Goal: Navigation & Orientation: Find specific page/section

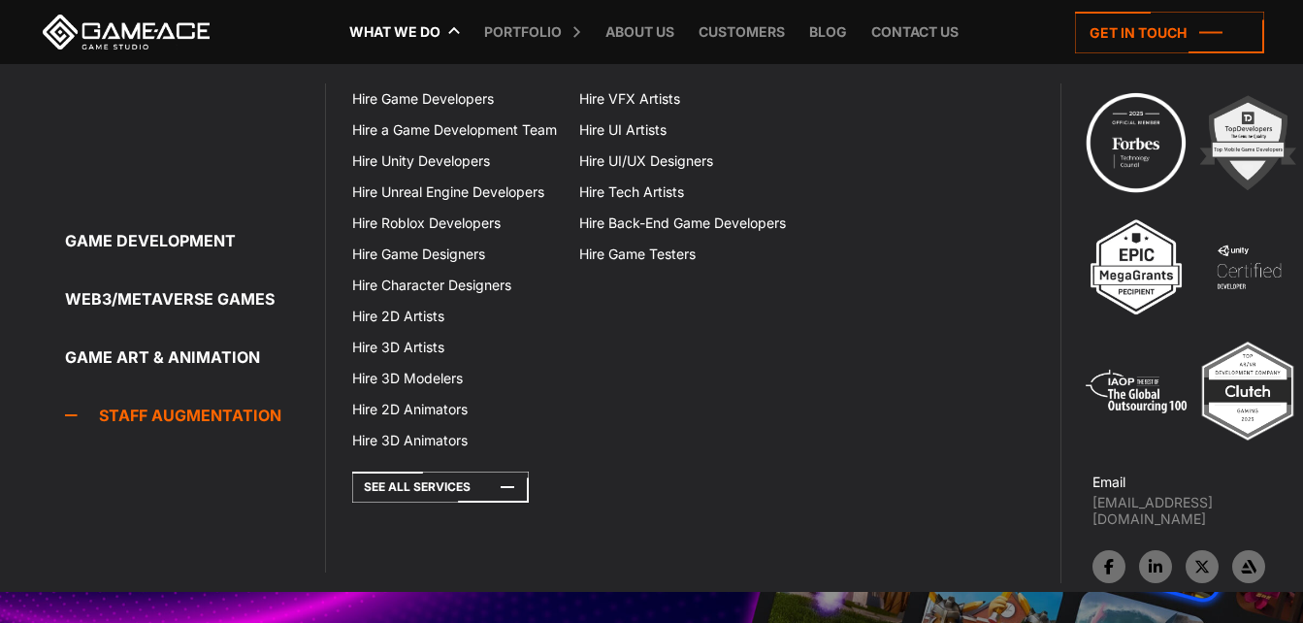
click at [209, 489] on div "Game development Game development Full-Cycle Game Development Game Co-Developme…" at bounding box center [163, 327] width 326 height 489
click at [447, 23] on link "What we do" at bounding box center [394, 32] width 111 height 64
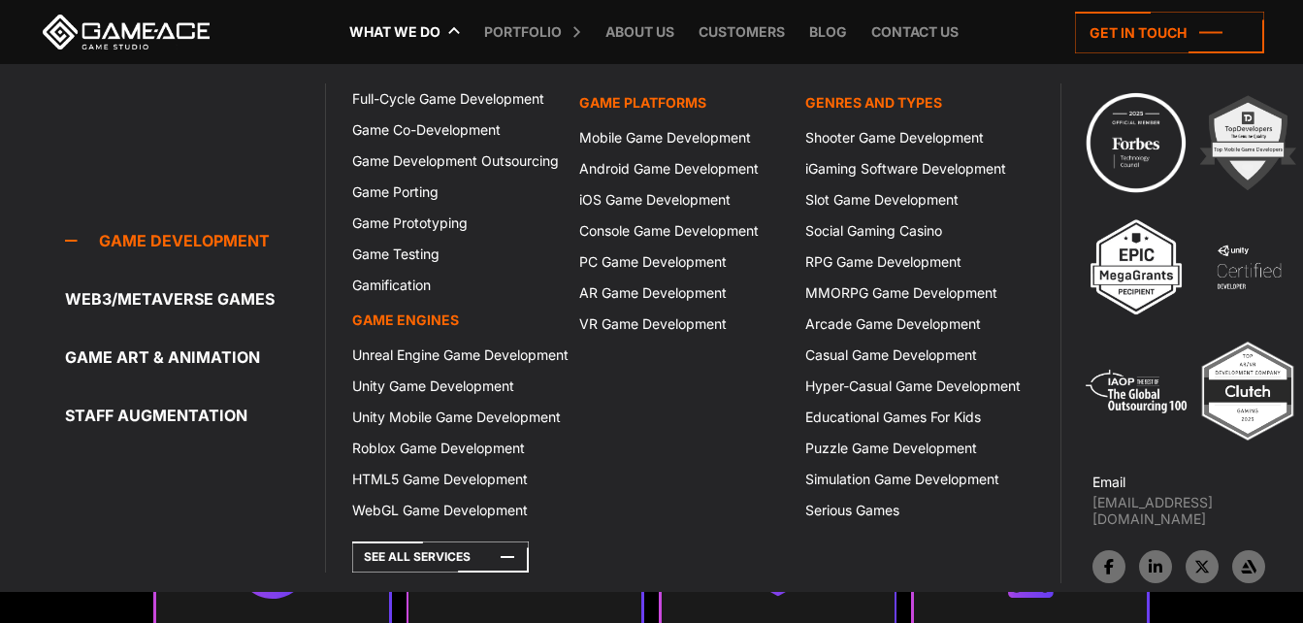
scroll to position [475, 0]
click at [442, 18] on link "What we do" at bounding box center [394, 32] width 111 height 64
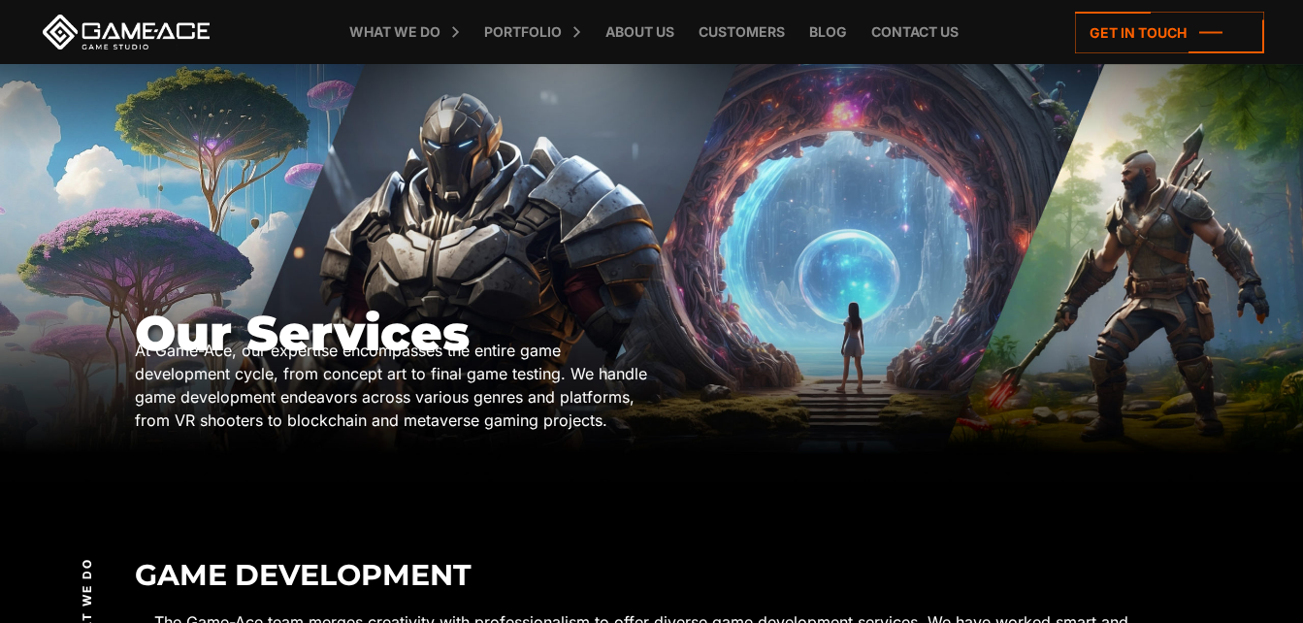
click at [536, 28] on link "Portfolio" at bounding box center [522, 32] width 97 height 64
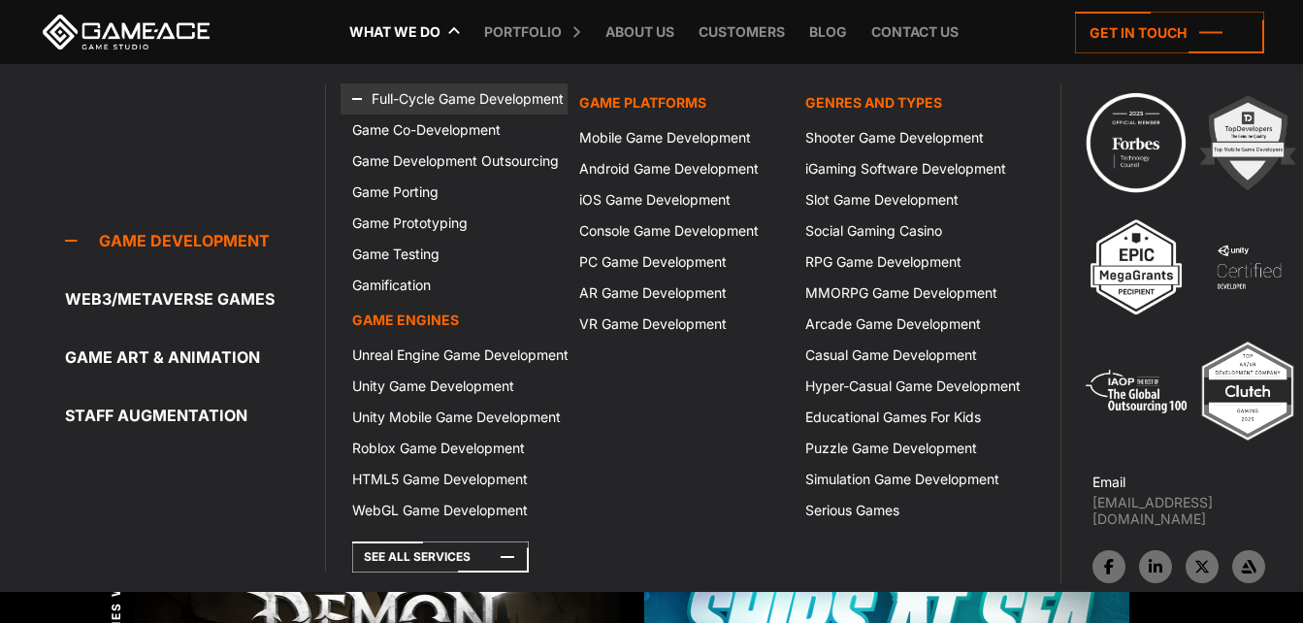
scroll to position [174, 0]
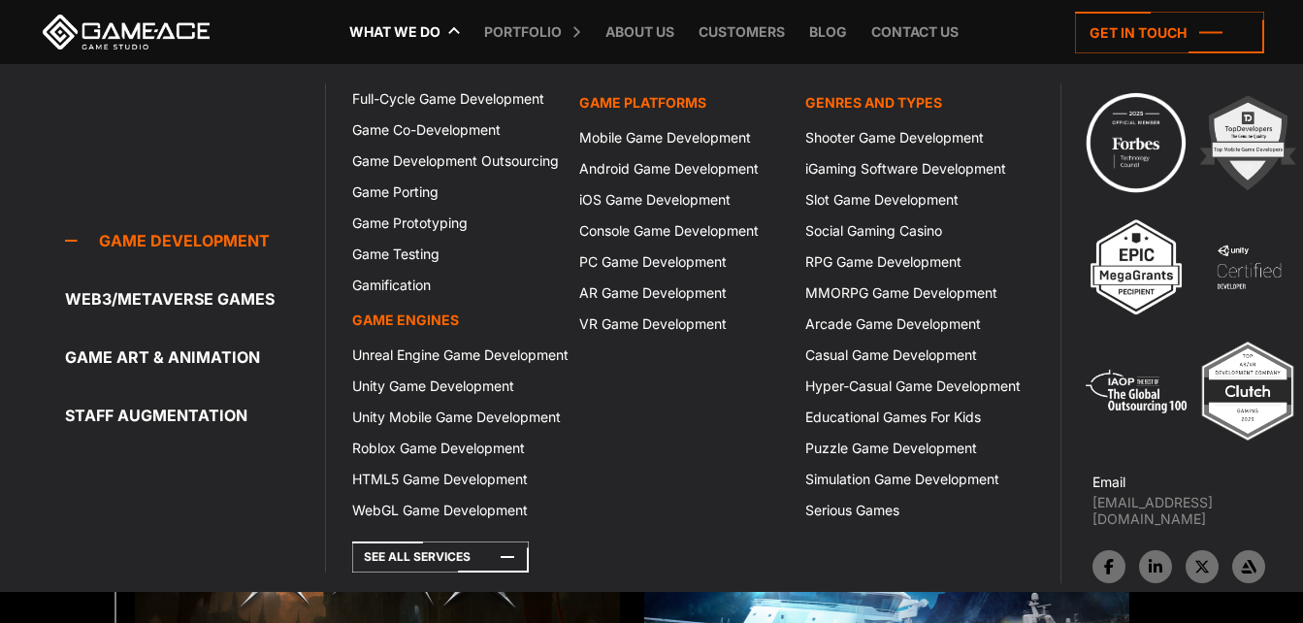
click at [69, 233] on icon at bounding box center [88, 240] width 47 height 39
click at [72, 253] on icon at bounding box center [88, 240] width 47 height 39
click at [451, 26] on li "What we do Game development Game development Full-Cycle Game Development Game C…" at bounding box center [395, 32] width 130 height 64
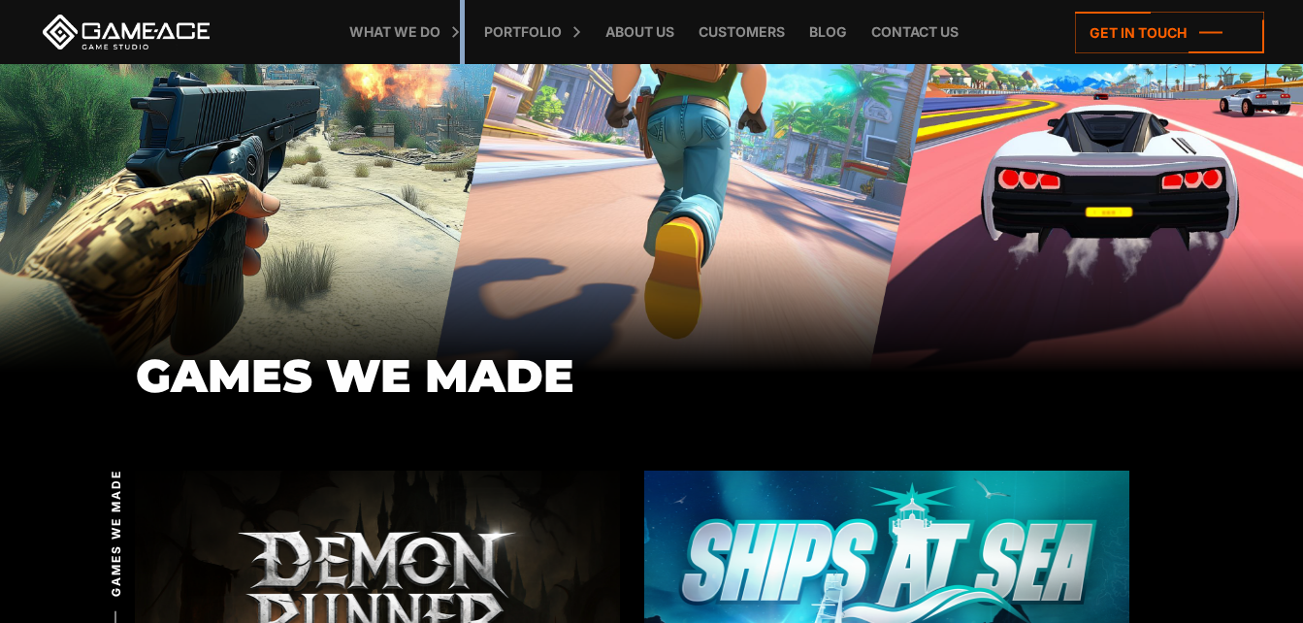
scroll to position [0, 0]
